Goal: Check status

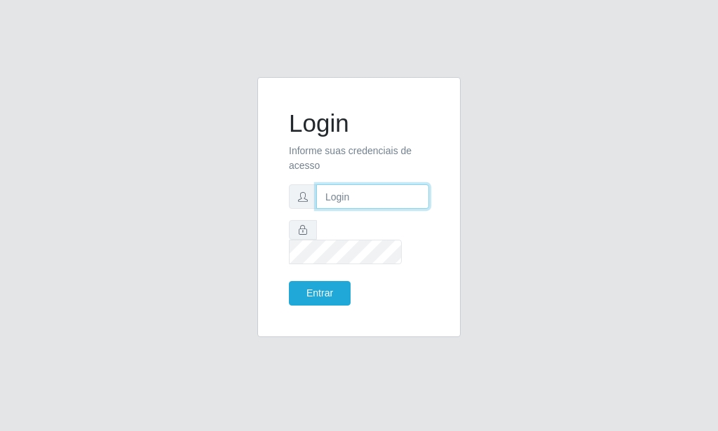
click at [351, 205] on input "text" at bounding box center [372, 196] width 113 height 25
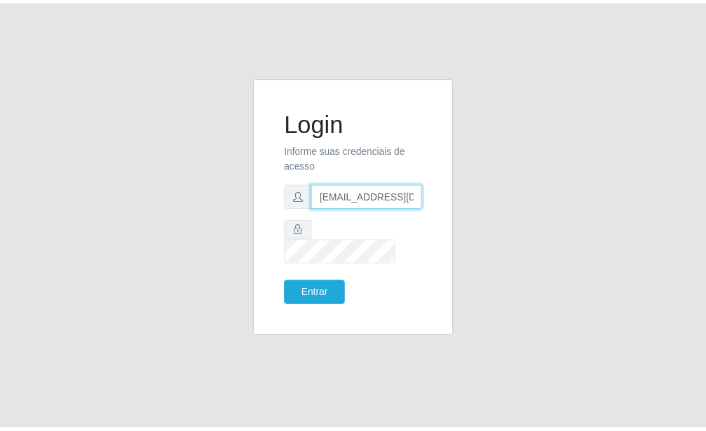
scroll to position [0, 1]
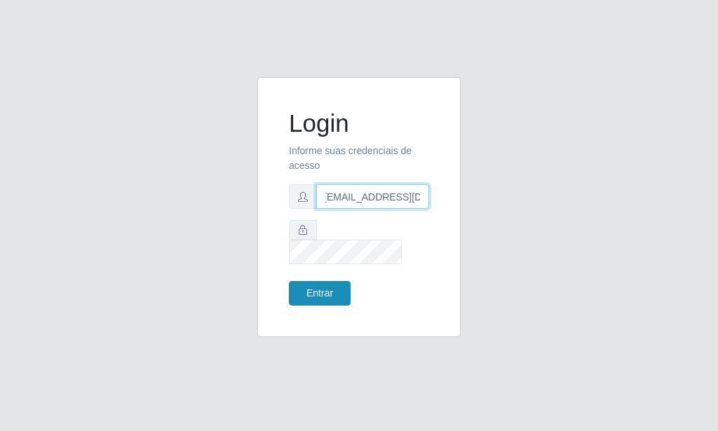
type input "[EMAIL_ADDRESS][DOMAIN_NAME]"
click at [306, 284] on button "Entrar" at bounding box center [320, 293] width 62 height 25
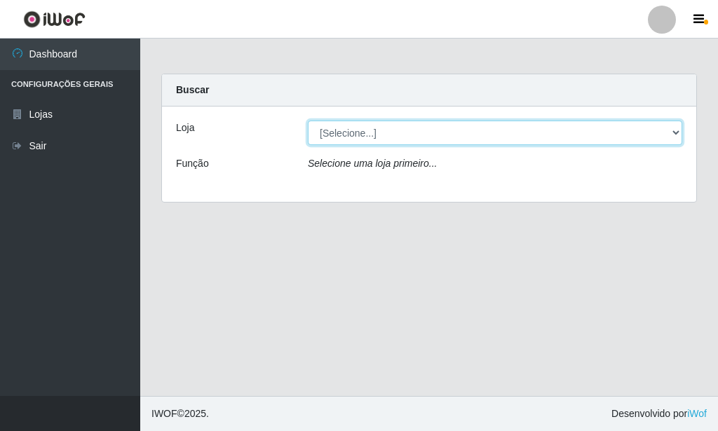
click at [308, 121] on select "[Selecione...] Rede Potiguar 6 - Extremoz" at bounding box center [495, 133] width 374 height 25
select select "80"
click option "Rede Potiguar 6 - Extremoz" at bounding box center [0, 0] width 0 height 0
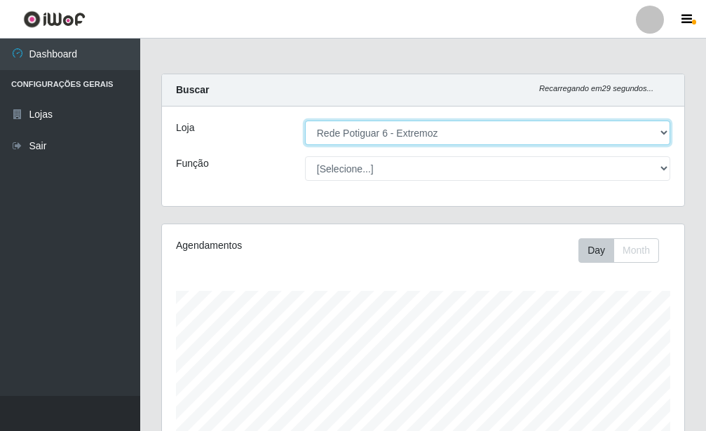
scroll to position [250, 0]
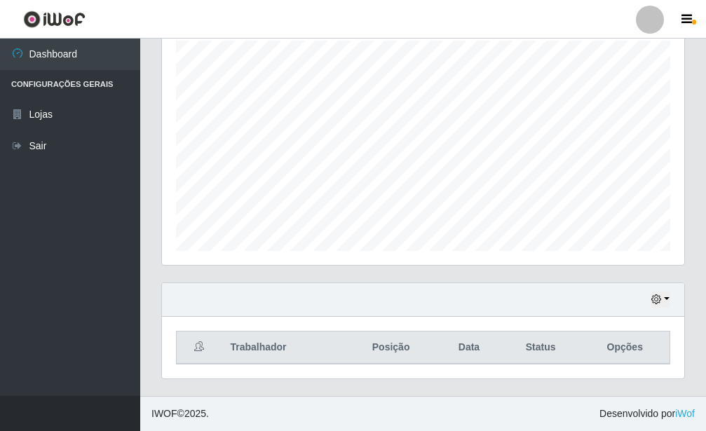
click at [674, 301] on div "Hoje 1 dia 3 dias 1 Semana Não encerrados" at bounding box center [423, 300] width 522 height 34
click at [670, 301] on div "Hoje 1 dia 3 dias 1 Semana Não encerrados" at bounding box center [423, 300] width 522 height 34
click at [663, 295] on button "button" at bounding box center [661, 300] width 20 height 16
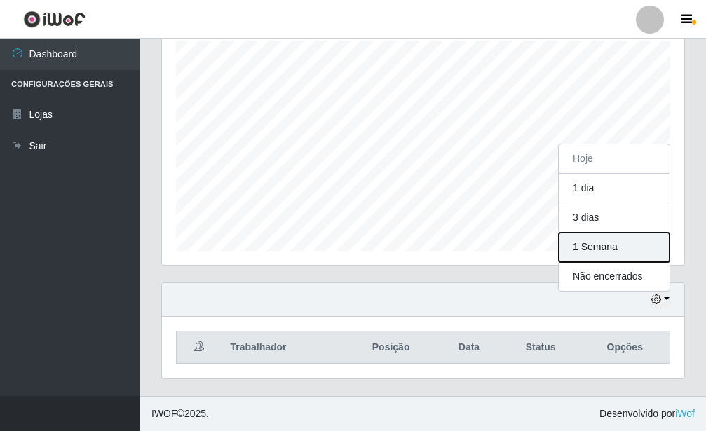
click at [583, 247] on button "1 Semana" at bounding box center [614, 247] width 111 height 29
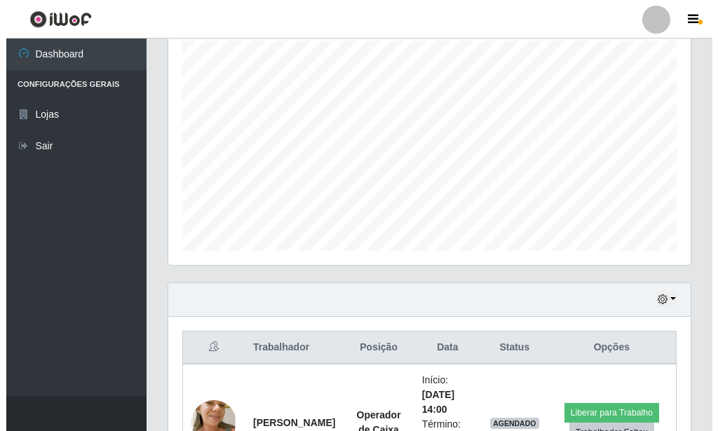
scroll to position [484, 0]
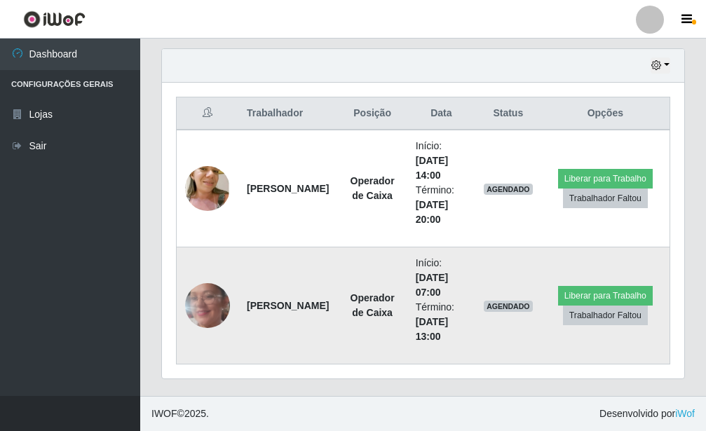
click at [203, 309] on img at bounding box center [207, 306] width 45 height 100
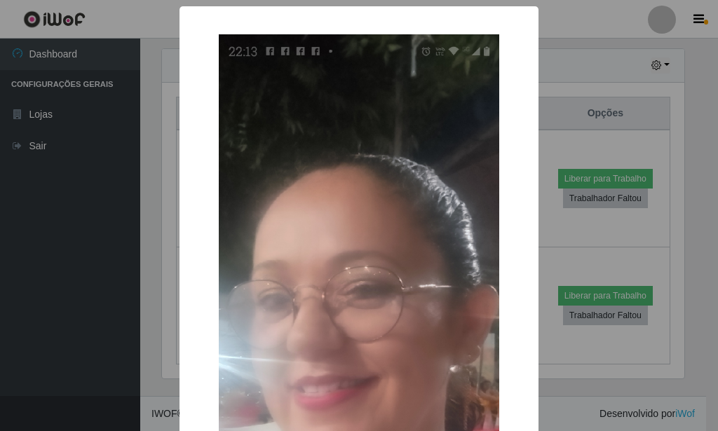
scroll to position [315, 0]
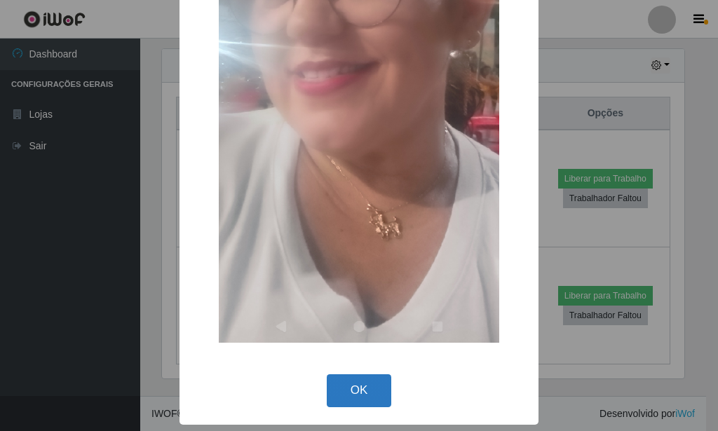
click at [365, 402] on button "OK" at bounding box center [359, 390] width 65 height 33
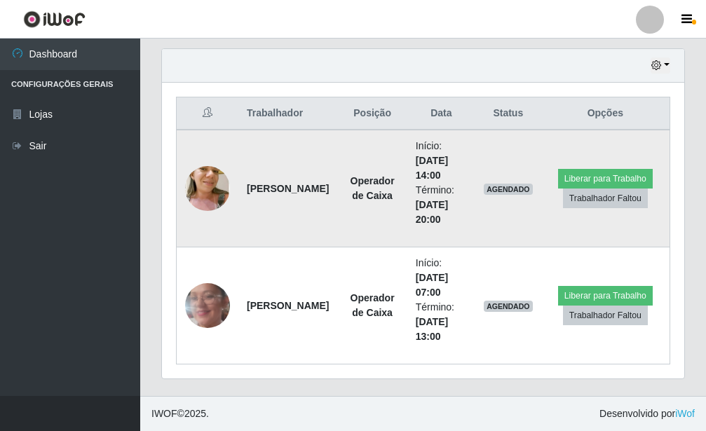
click at [215, 187] on img at bounding box center [207, 189] width 45 height 84
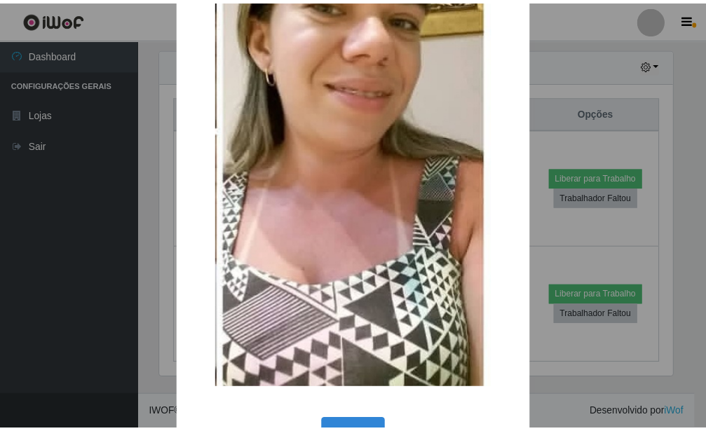
scroll to position [217, 0]
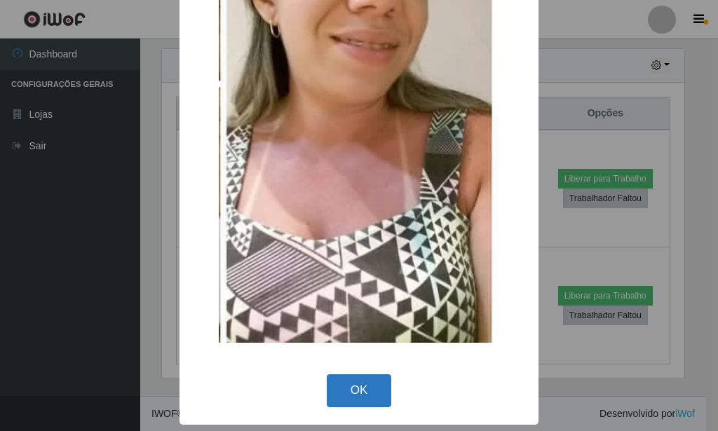
click at [354, 376] on button "OK" at bounding box center [359, 390] width 65 height 33
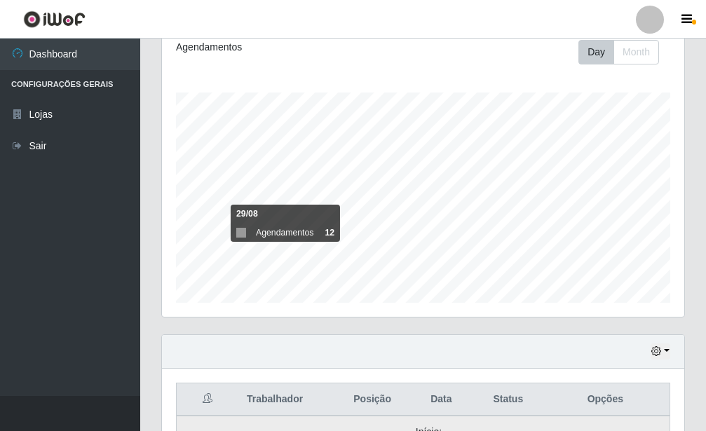
scroll to position [484, 0]
